Goal: Task Accomplishment & Management: Use online tool/utility

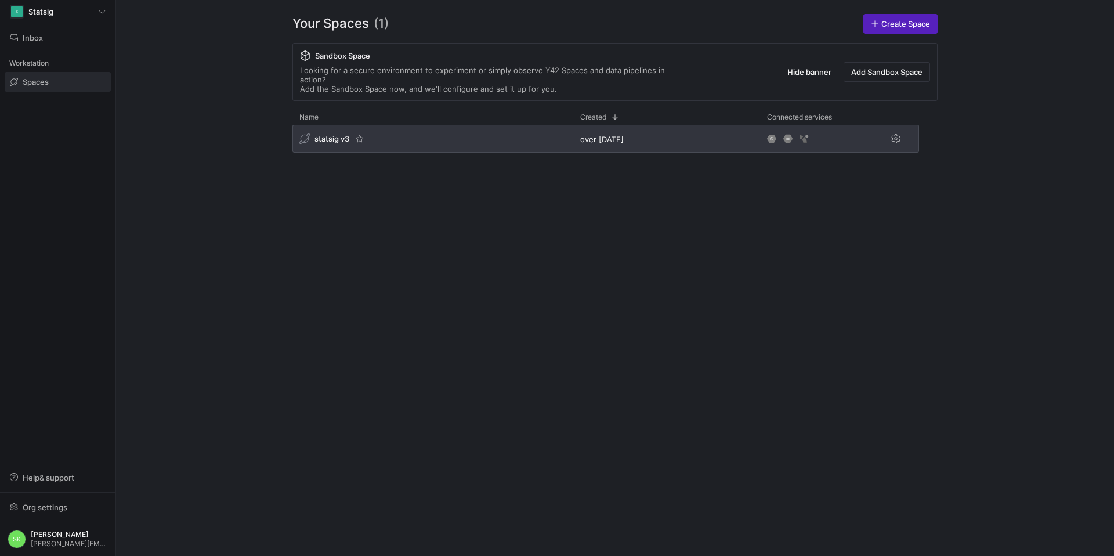
click at [334, 153] on div "statsig v3" at bounding box center [432, 139] width 281 height 28
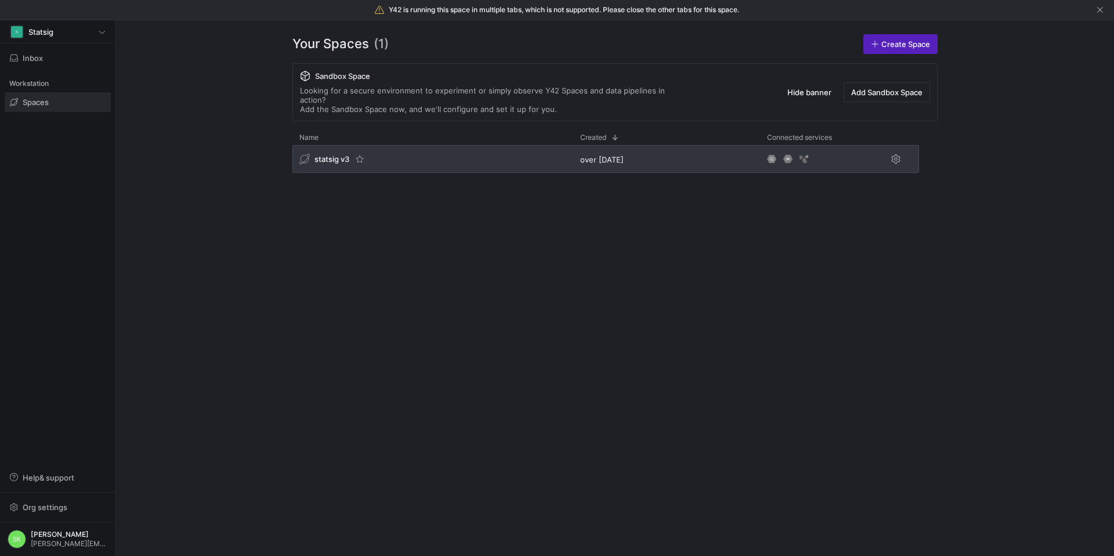
click at [334, 164] on span "statsig v3" at bounding box center [332, 158] width 35 height 9
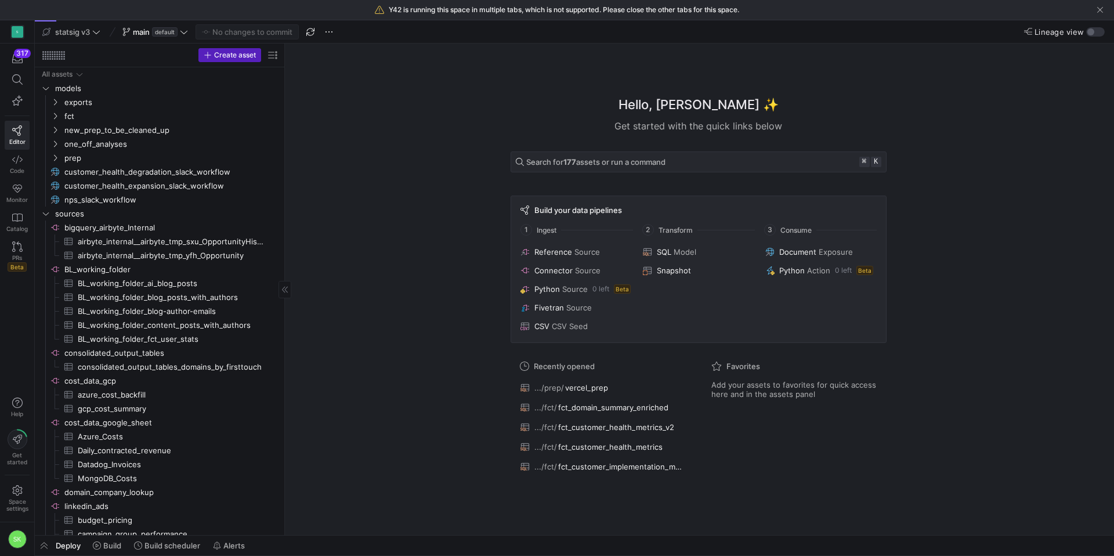
drag, startPoint x: 196, startPoint y: 153, endPoint x: 283, endPoint y: 153, distance: 87.0
click at [54, 120] on icon "Press SPACE to select this row." at bounding box center [55, 116] width 8 height 7
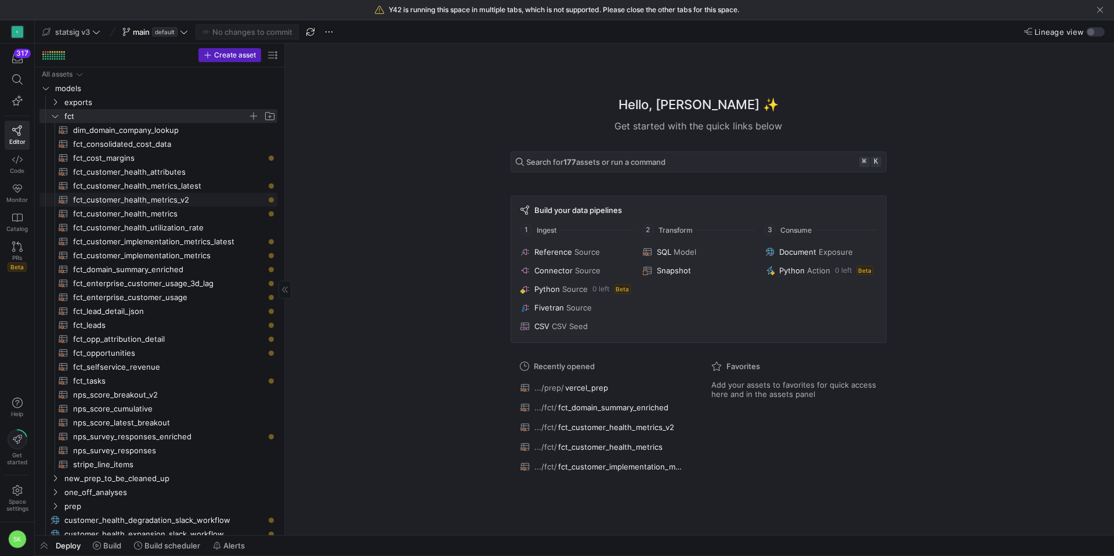
click at [149, 205] on span "fct_customer_health_metrics_v2​​​​​​​​​​" at bounding box center [168, 199] width 191 height 13
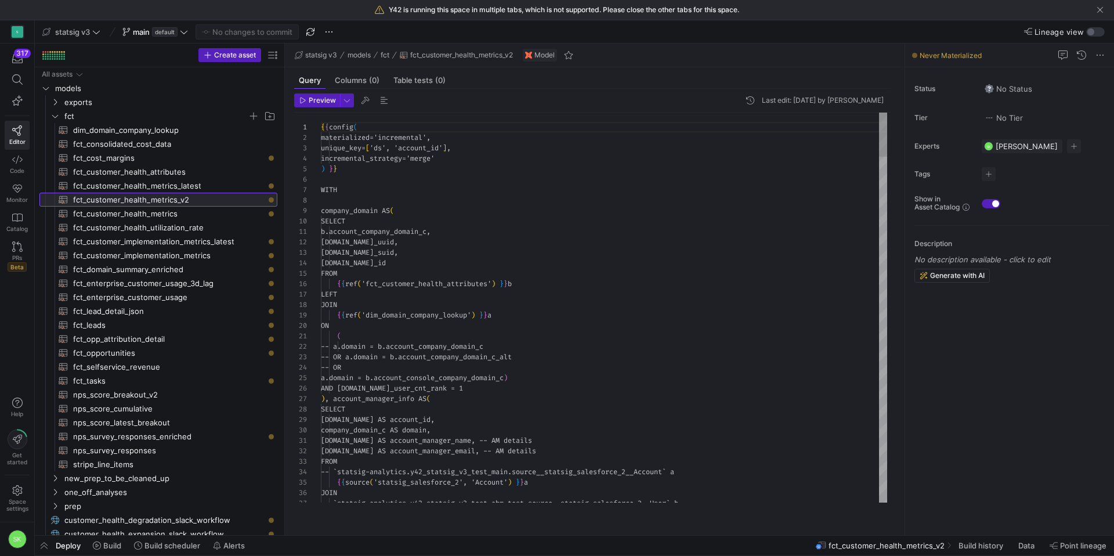
scroll to position [104, 0]
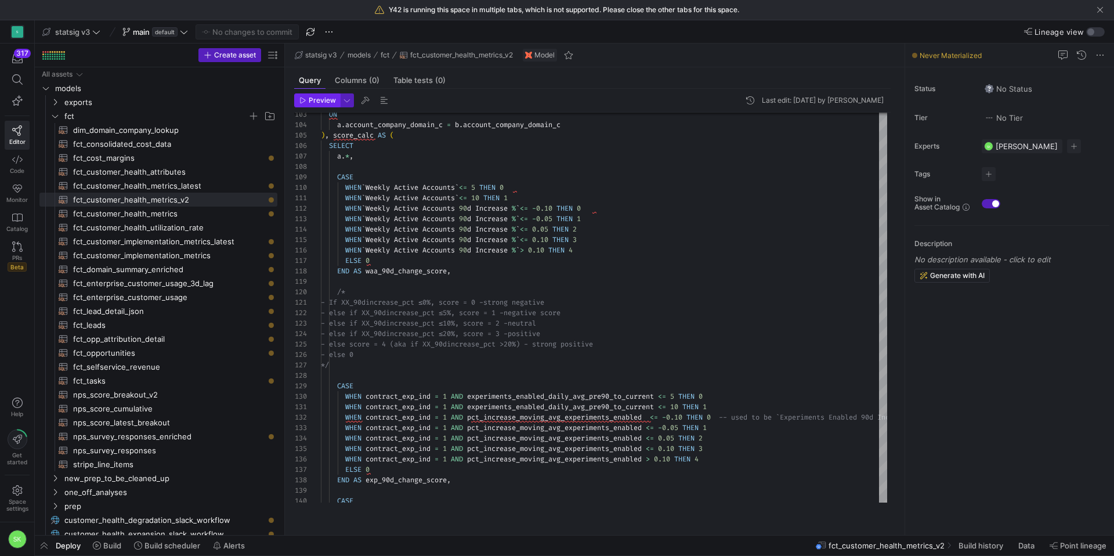
click at [308, 104] on span "Preview" at bounding box center [317, 100] width 37 height 8
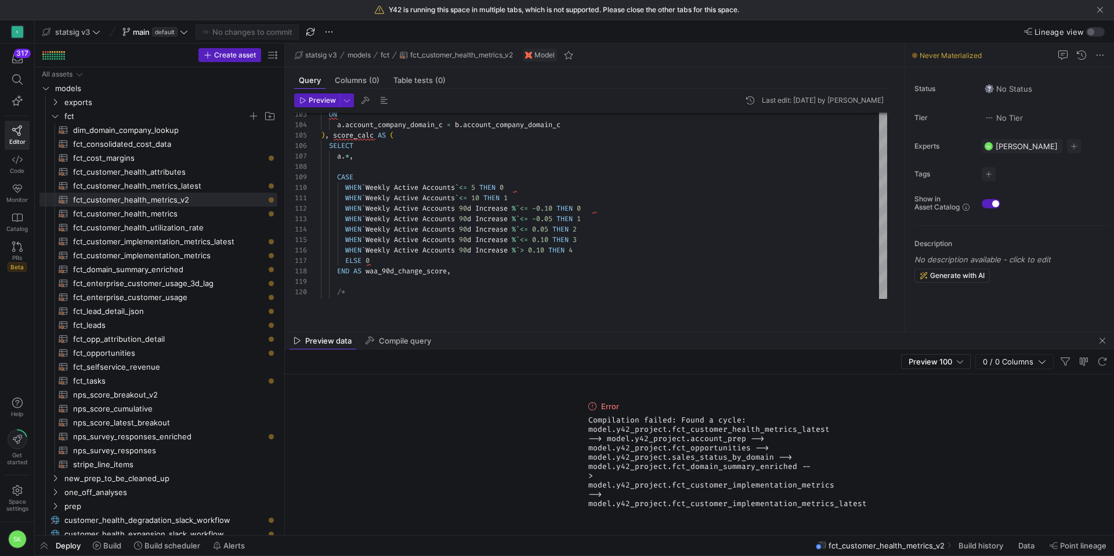
scroll to position [5, 0]
type textarea "WHEN `Weekly Active Accounts` <= 10 THEN 1 WHEN `Weekly Active Accounts 90d Inc…"
